Goal: Information Seeking & Learning: Find specific fact

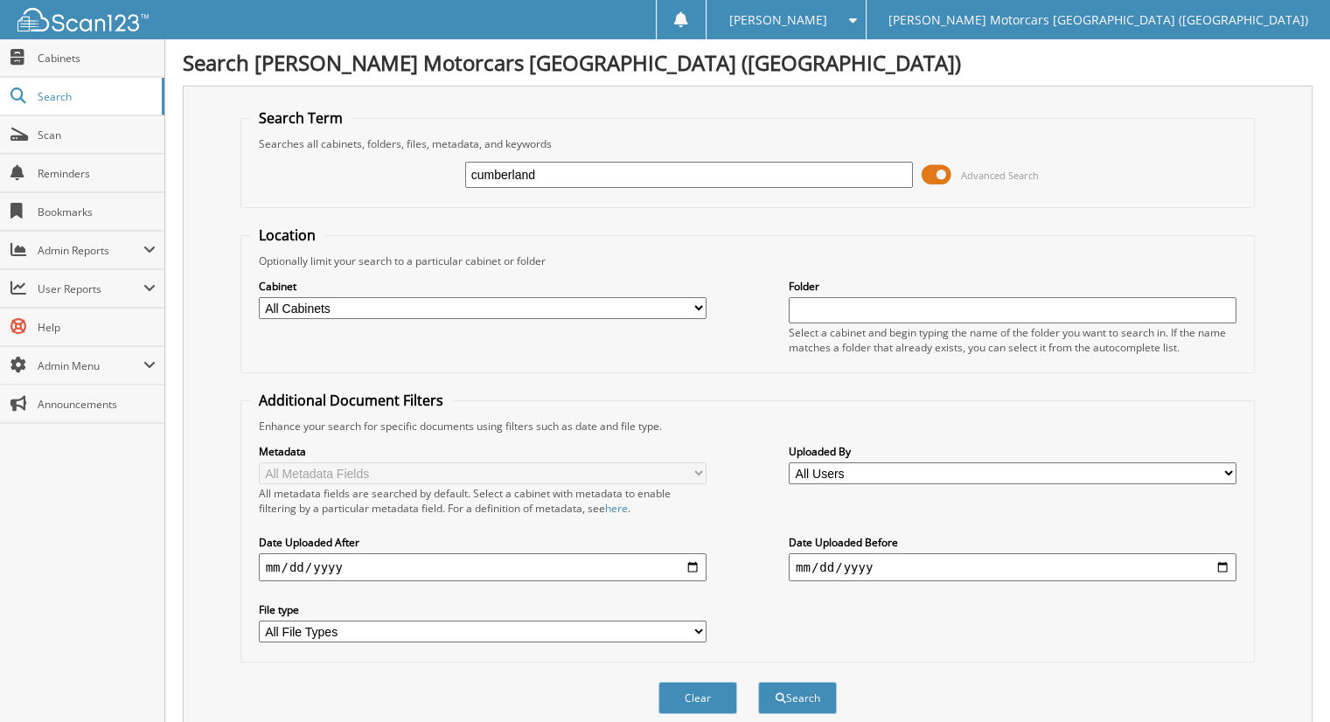
type input "cumberland"
click at [758, 682] on button "Search" at bounding box center [797, 698] width 79 height 32
click at [61, 56] on span "Cabinets" at bounding box center [97, 58] width 118 height 15
click at [504, 172] on input "text" at bounding box center [689, 175] width 448 height 26
type input "cumberland"
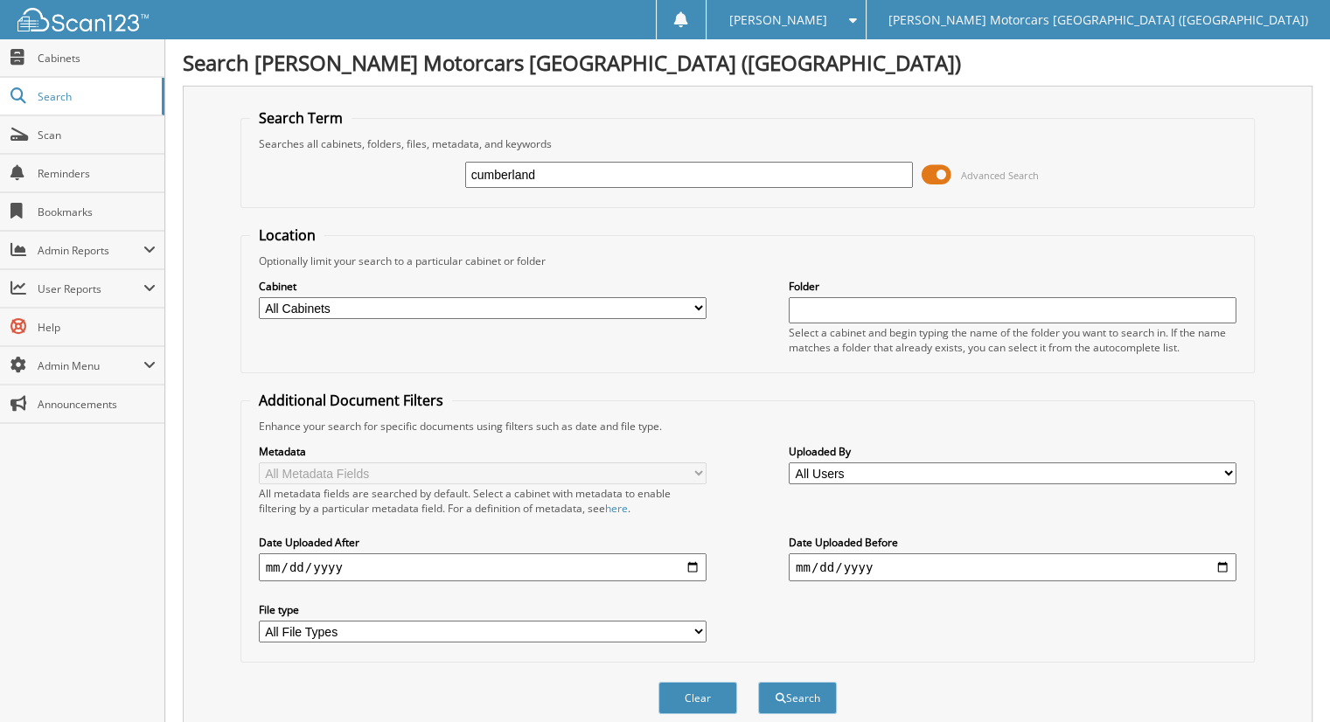
click at [758, 682] on button "Search" at bounding box center [797, 698] width 79 height 32
click at [820, 687] on button "Search" at bounding box center [797, 698] width 79 height 32
click at [82, 45] on link "Cabinets" at bounding box center [82, 58] width 164 height 38
type input "R227190"
click at [758, 682] on button "Search" at bounding box center [797, 698] width 79 height 32
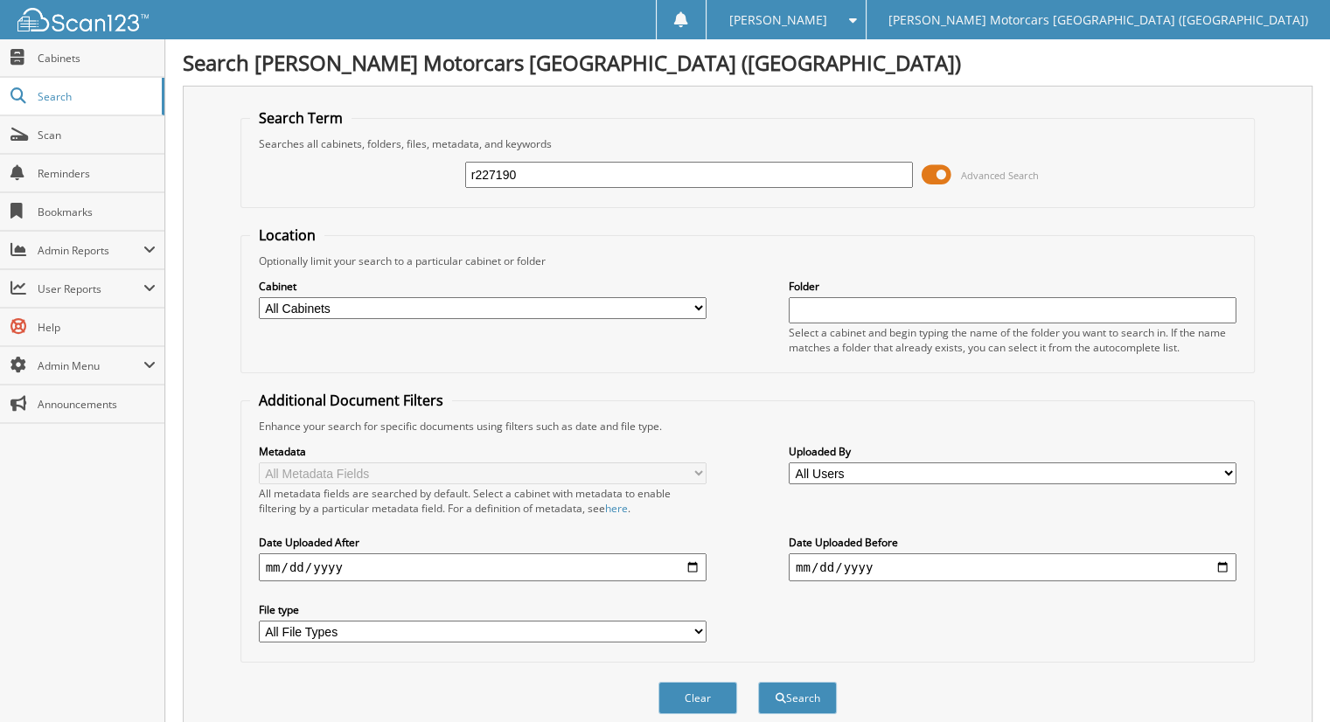
type input "r227190"
click at [758, 682] on button "Search" at bounding box center [797, 698] width 79 height 32
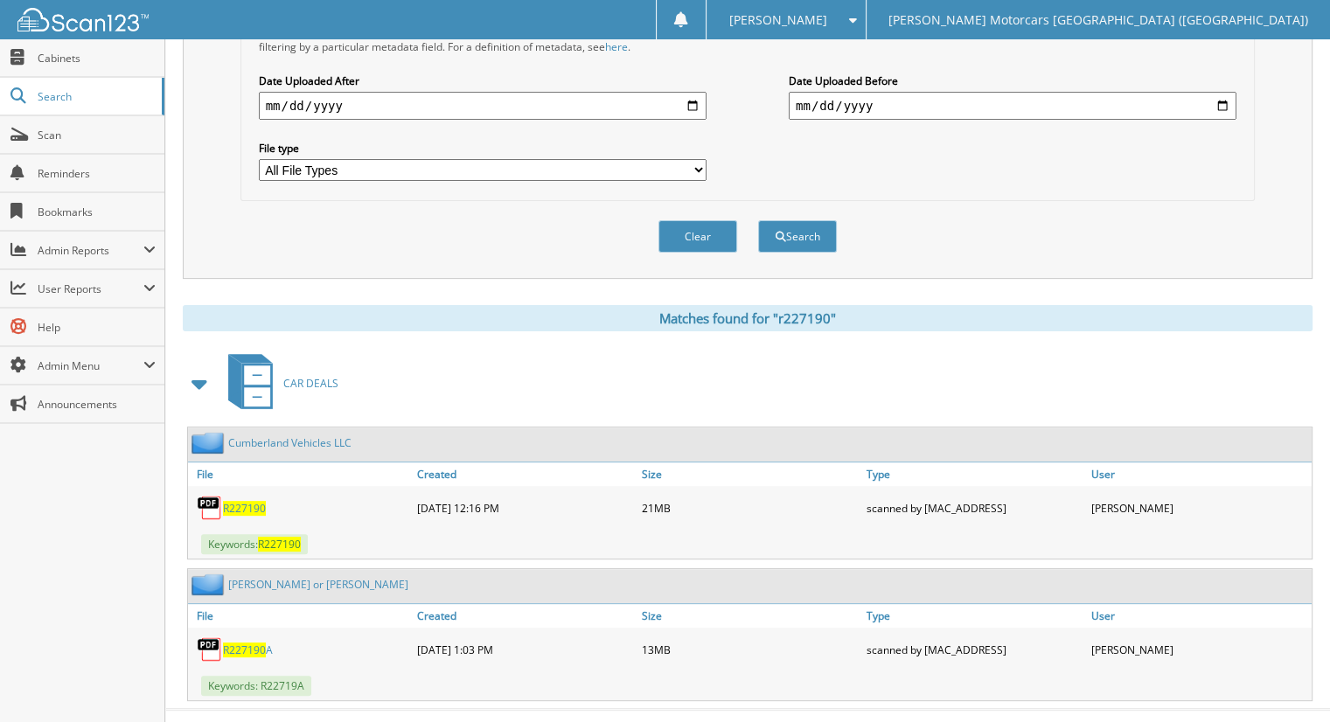
scroll to position [472, 0]
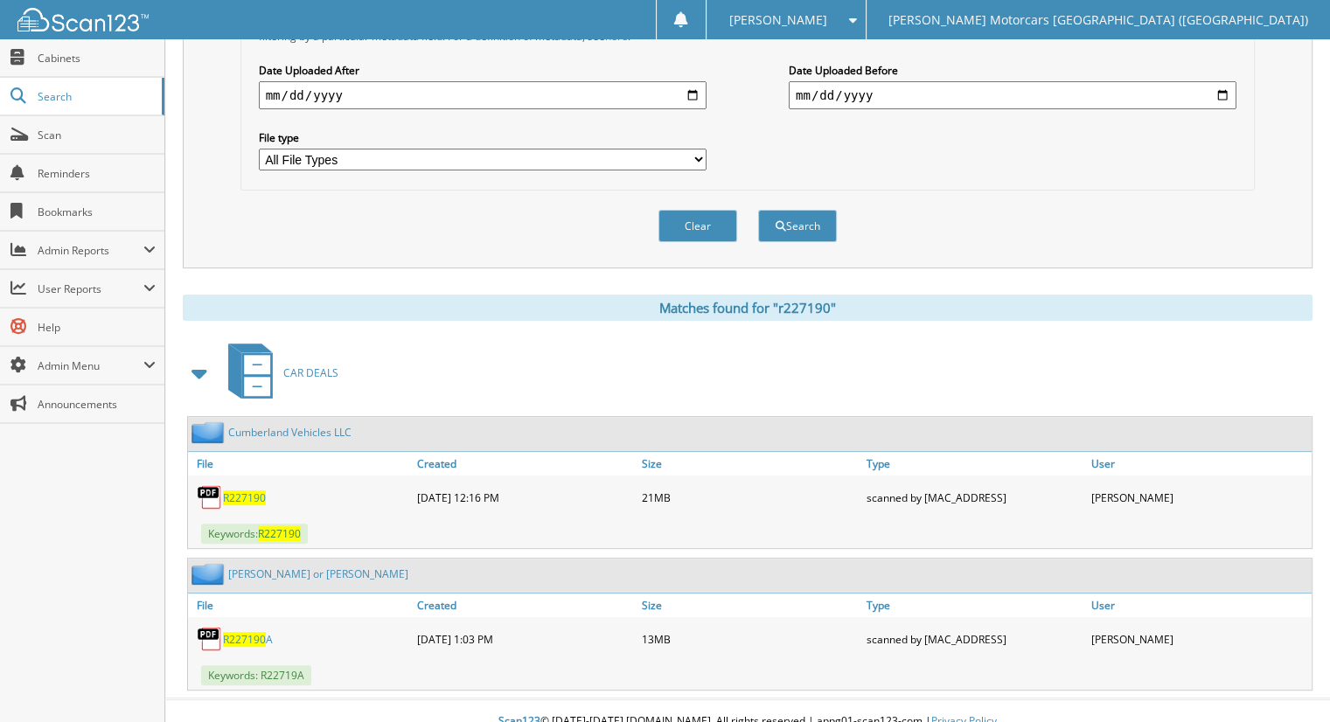
click at [245, 491] on span "R227190" at bounding box center [244, 498] width 43 height 15
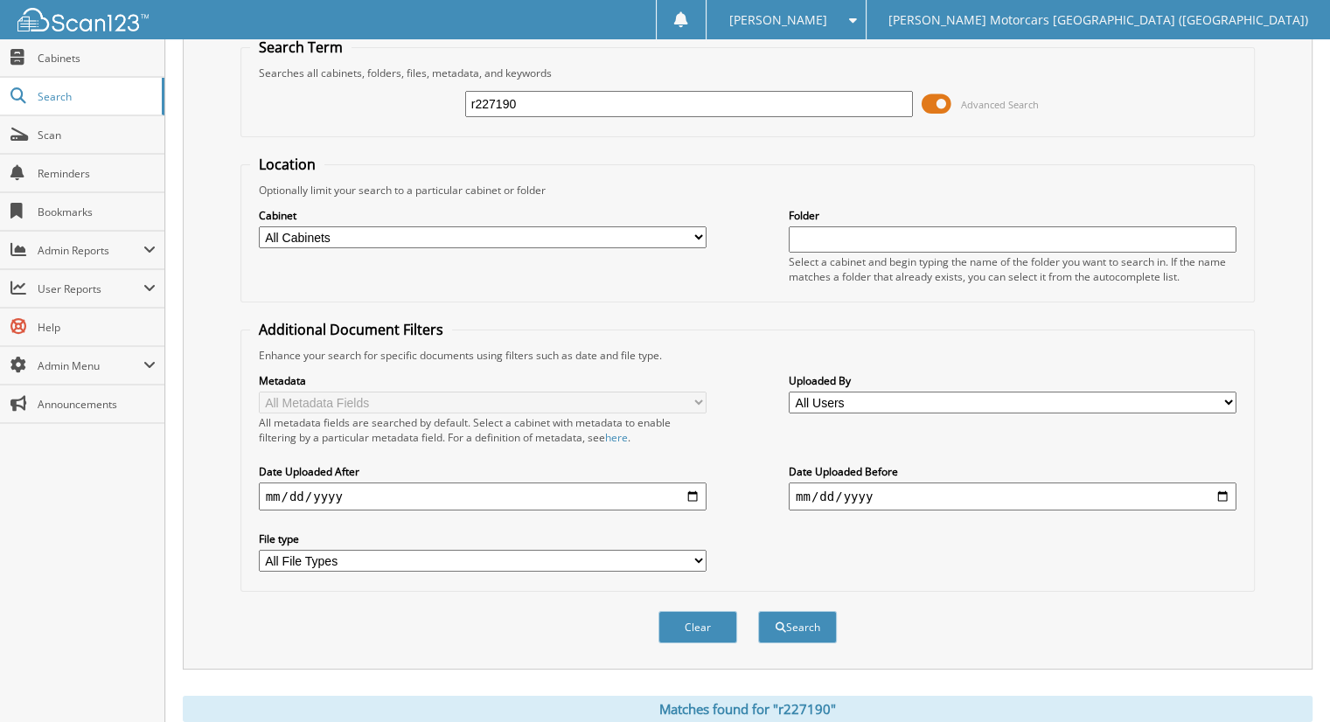
scroll to position [350, 0]
